Goal: Find specific page/section: Find specific page/section

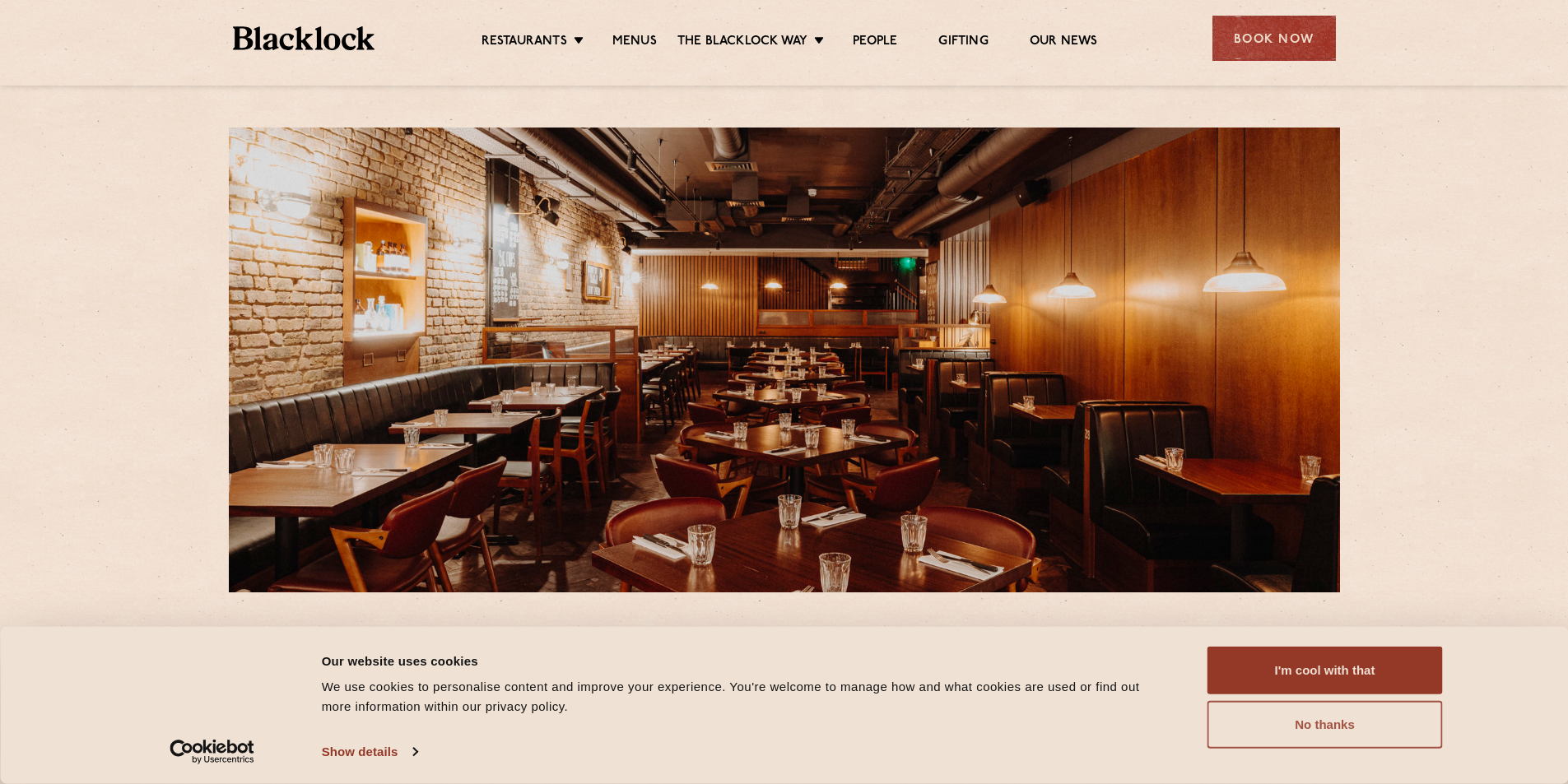
click at [1319, 721] on button "No thanks" at bounding box center [1325, 725] width 235 height 48
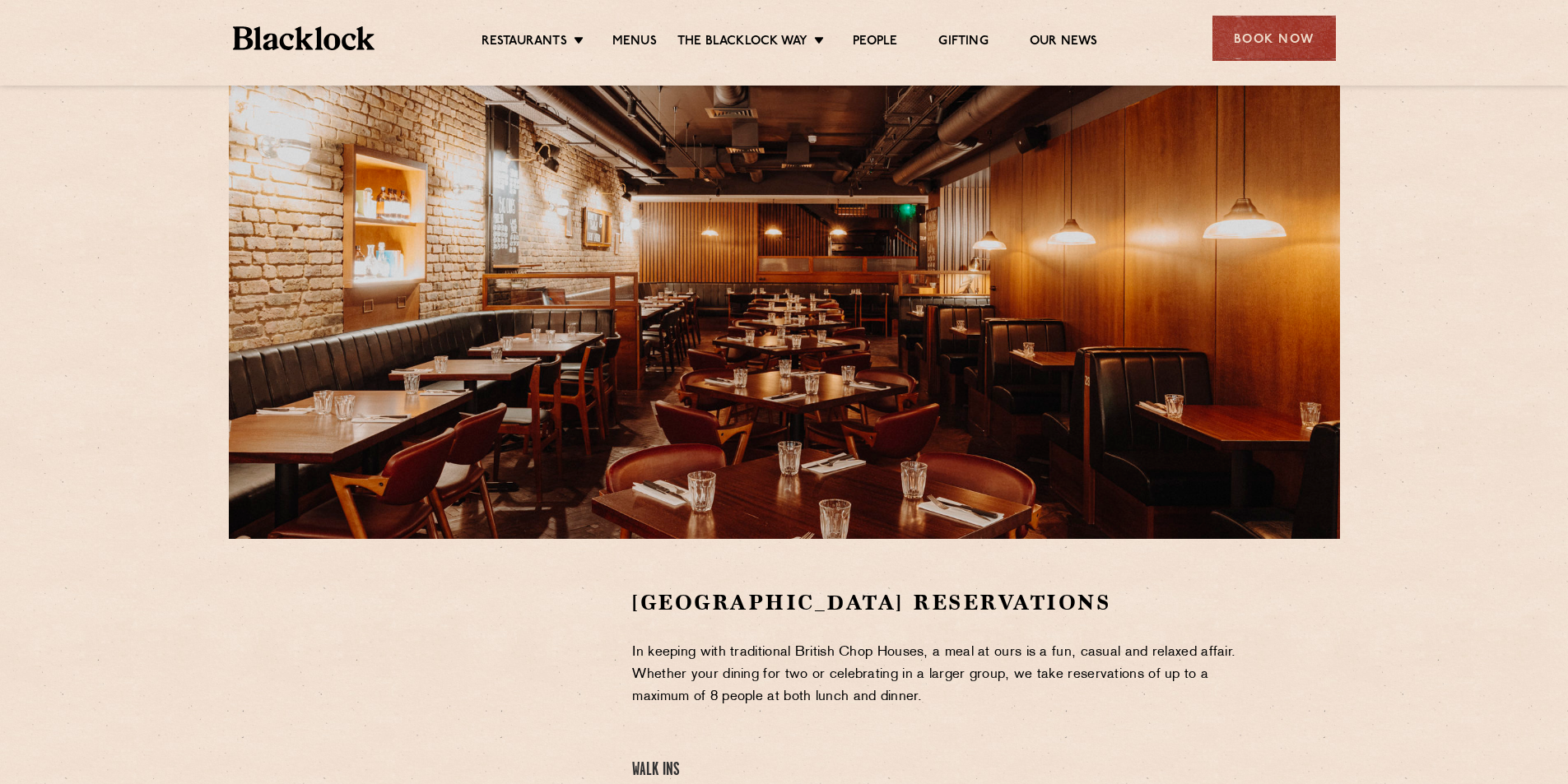
scroll to position [82, 0]
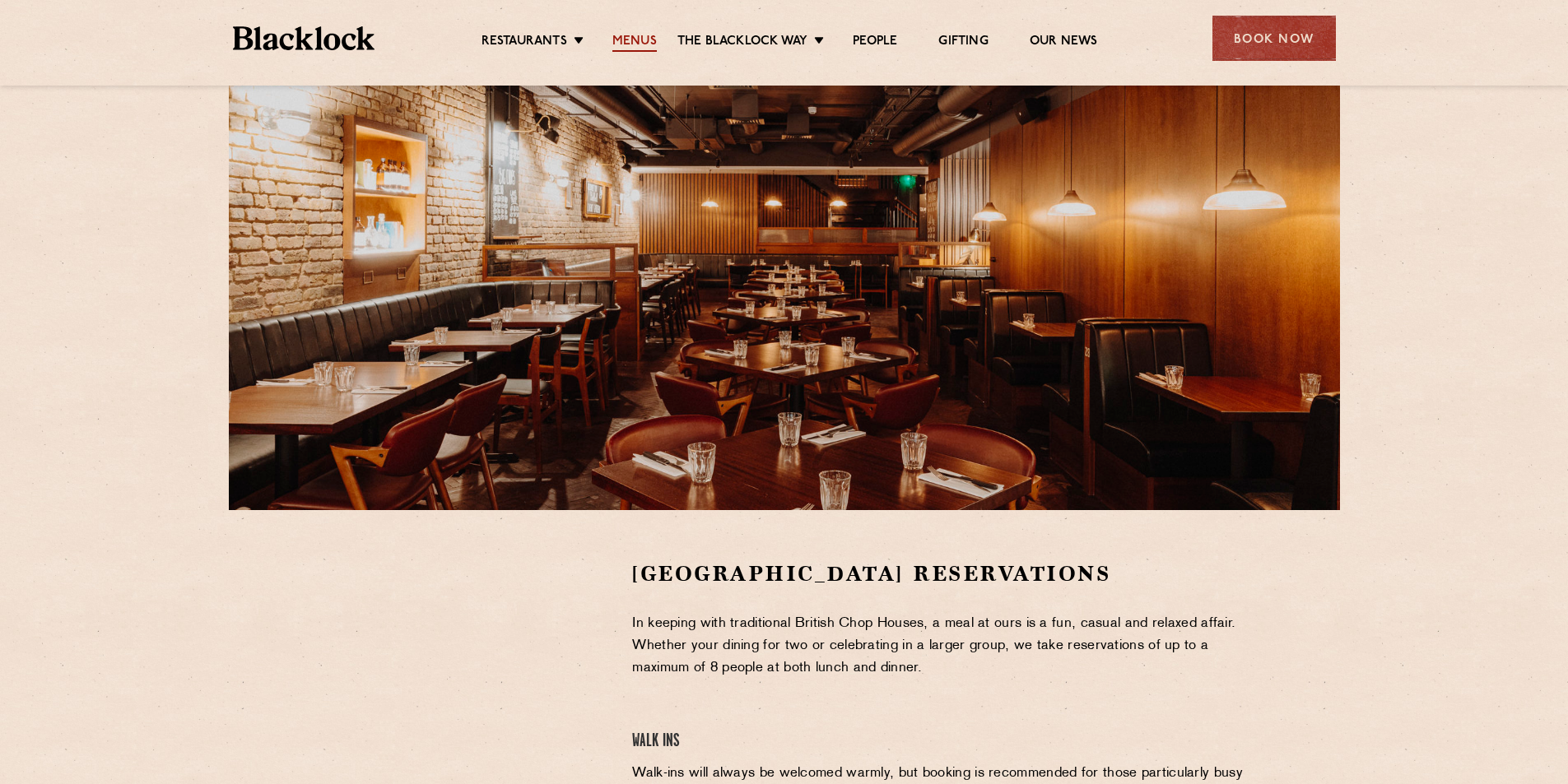
click at [626, 36] on link "Menus" at bounding box center [634, 43] width 45 height 18
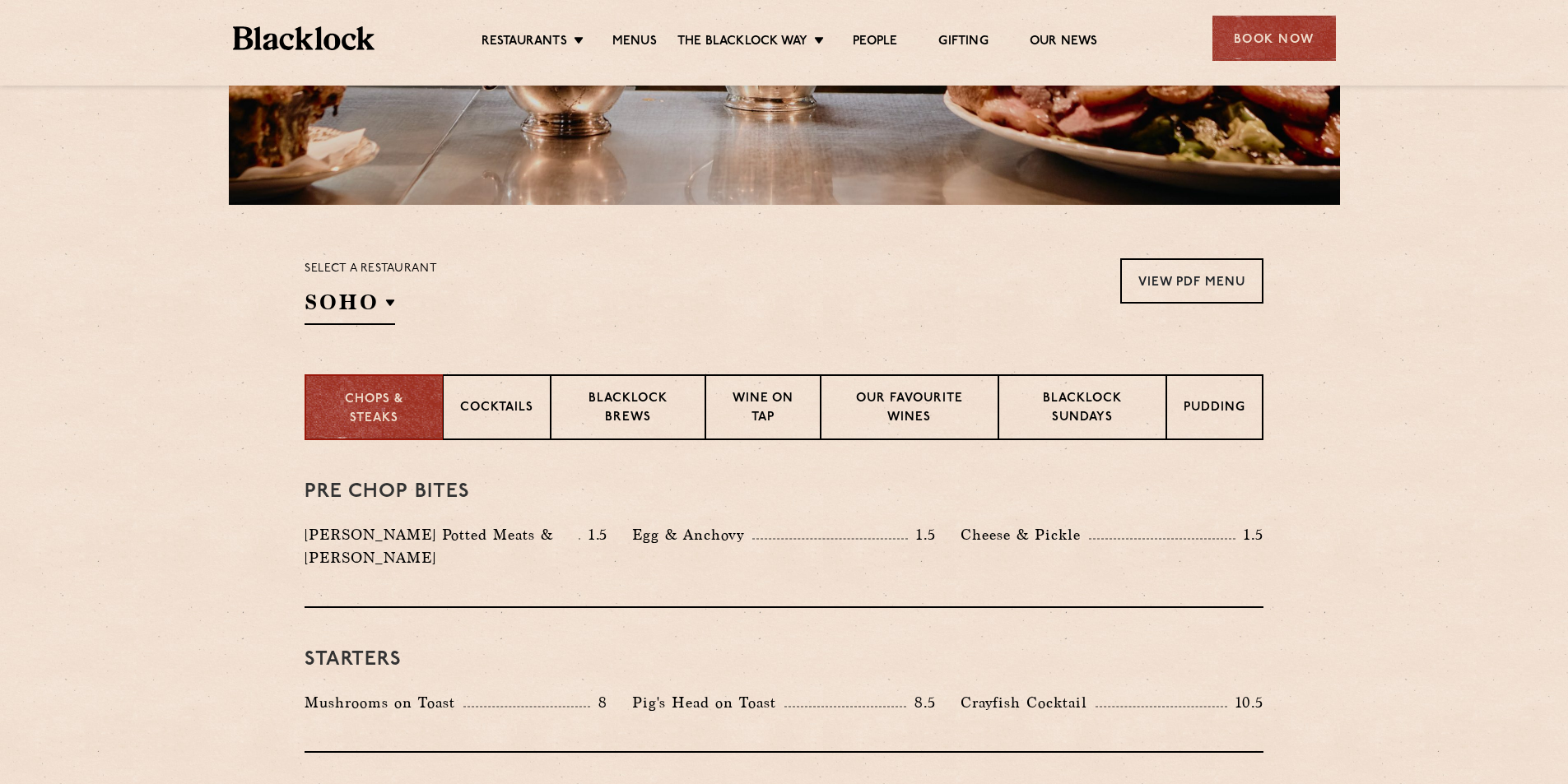
scroll to position [412, 0]
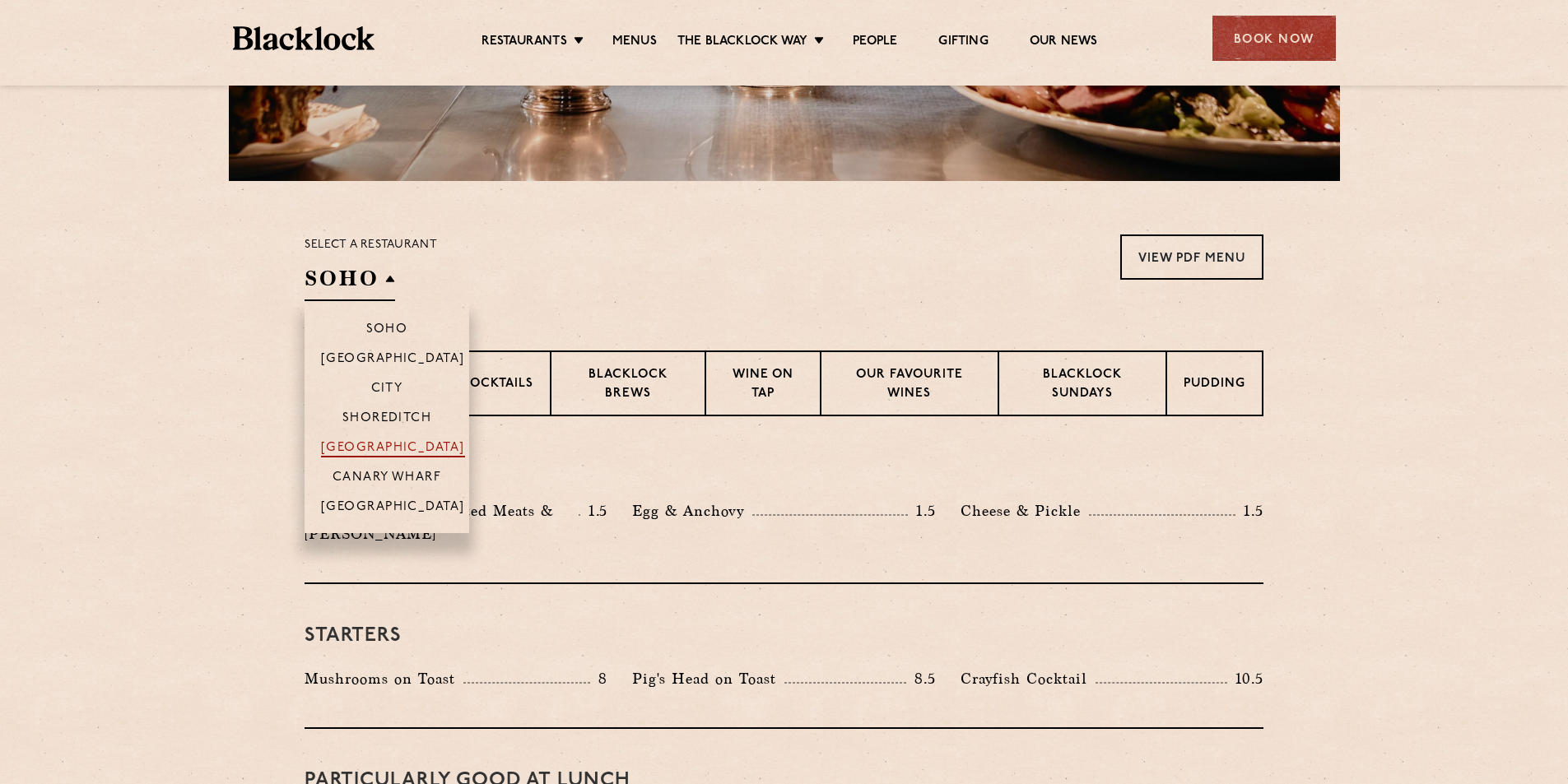
click at [381, 442] on p "[GEOGRAPHIC_DATA]" at bounding box center [393, 449] width 144 height 16
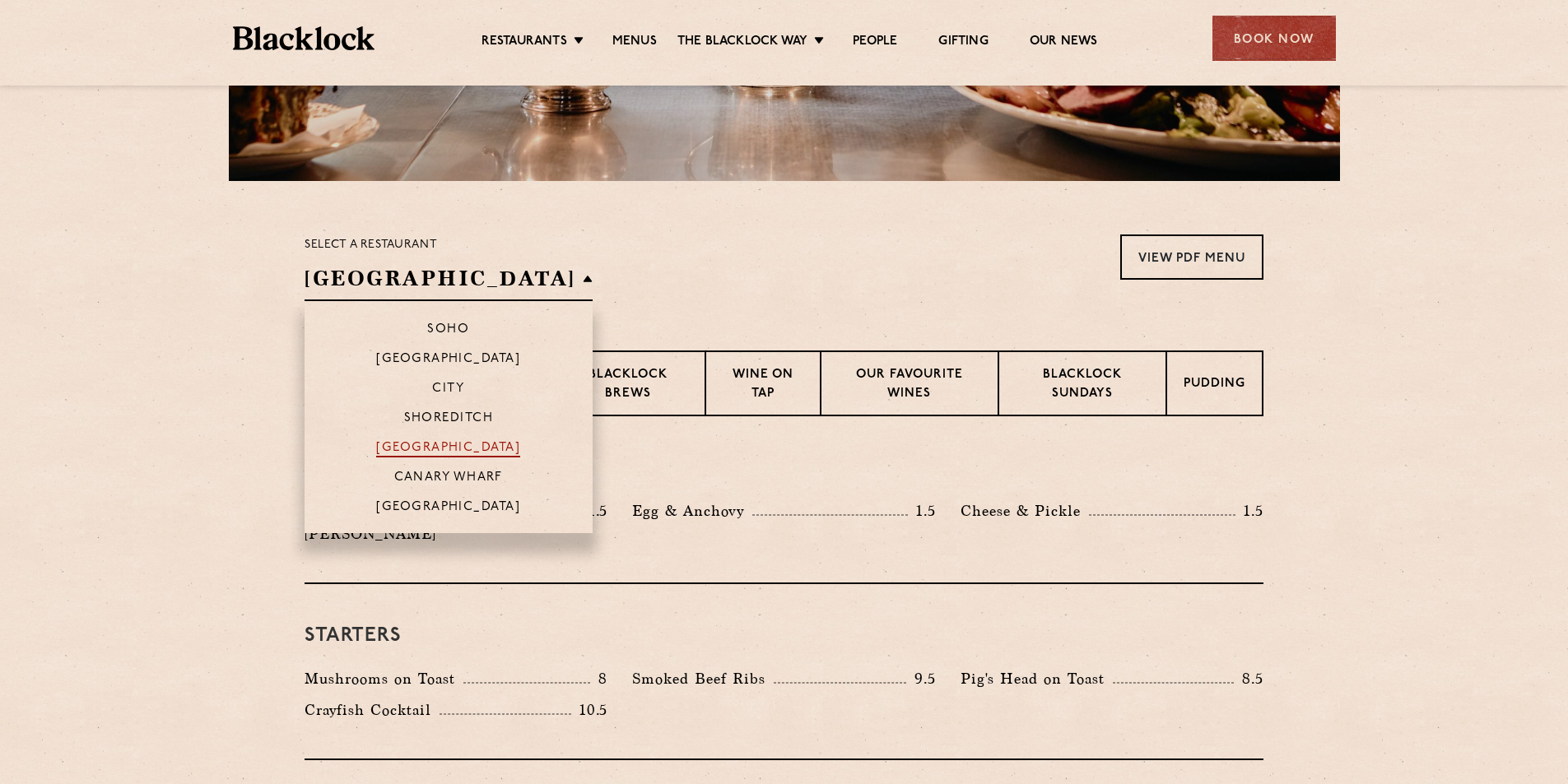
click at [381, 442] on p "[GEOGRAPHIC_DATA]" at bounding box center [448, 449] width 144 height 16
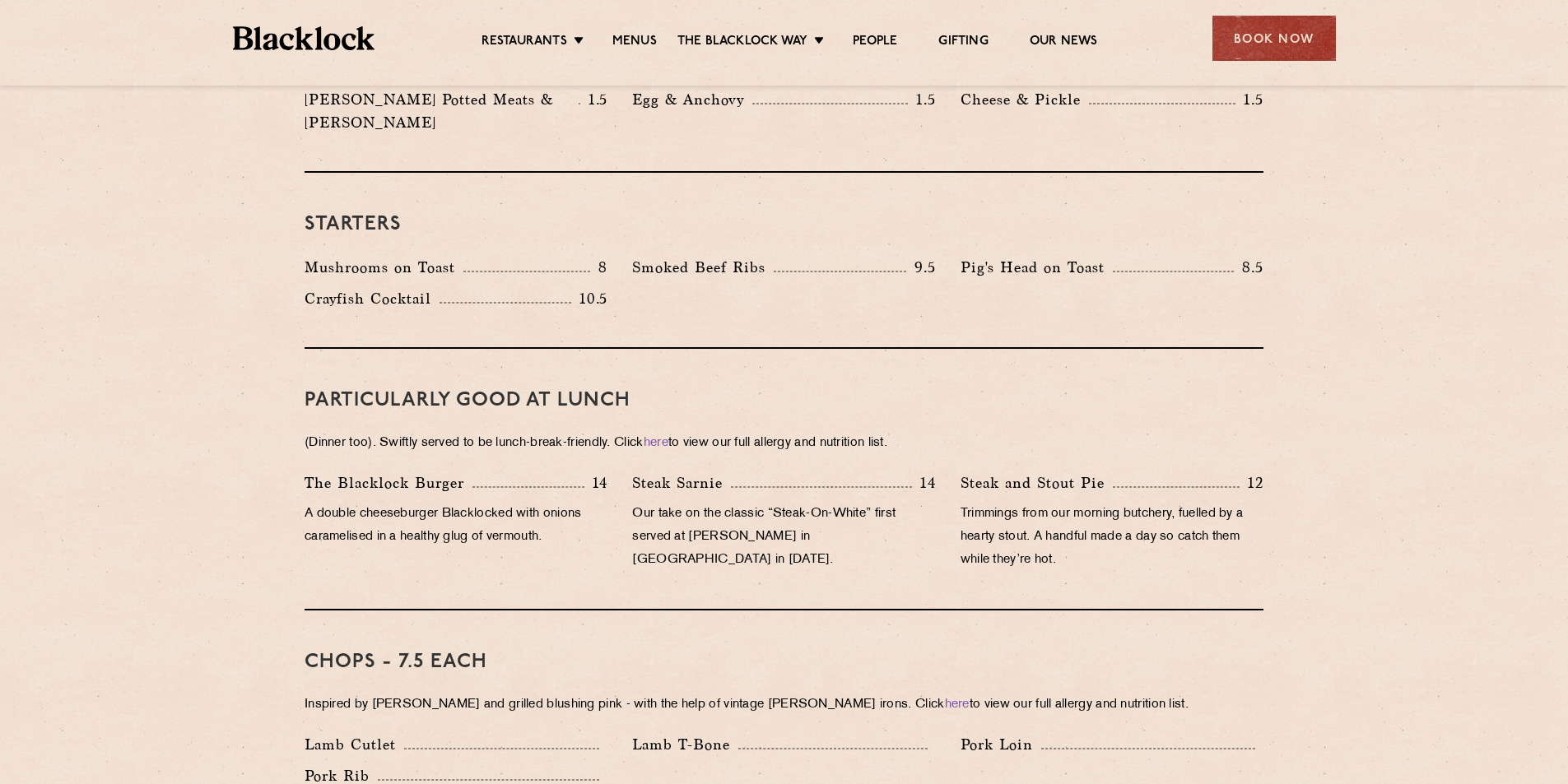
scroll to position [905, 0]
